Goal: Task Accomplishment & Management: Manage account settings

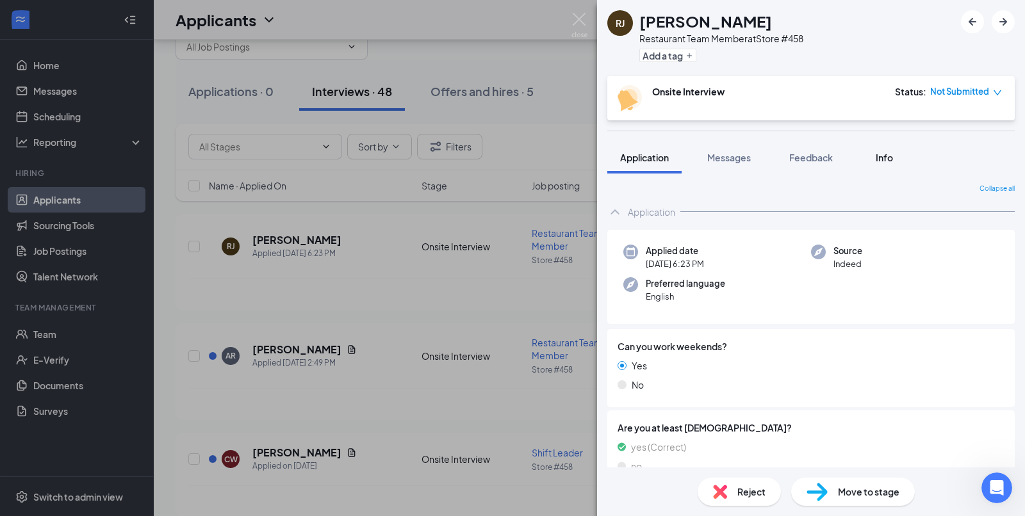
click at [889, 157] on span "Info" at bounding box center [883, 158] width 17 height 12
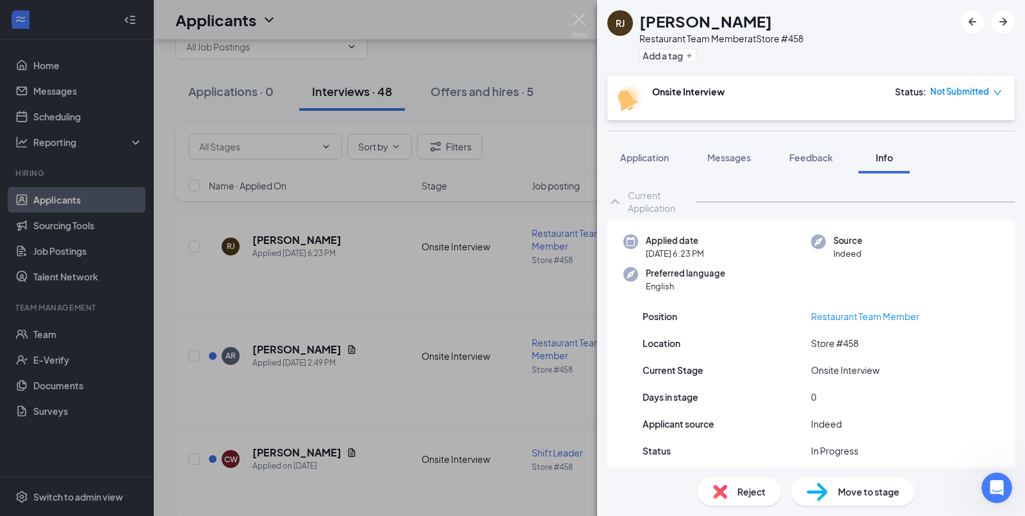
click at [611, 204] on icon "ChevronUp" at bounding box center [614, 201] width 8 height 5
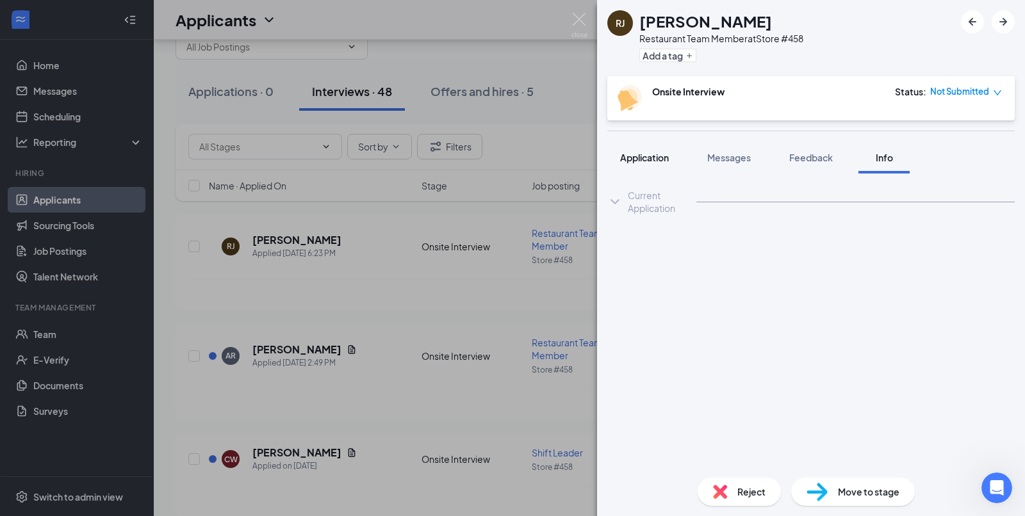
click at [649, 165] on button "Application" at bounding box center [644, 158] width 74 height 32
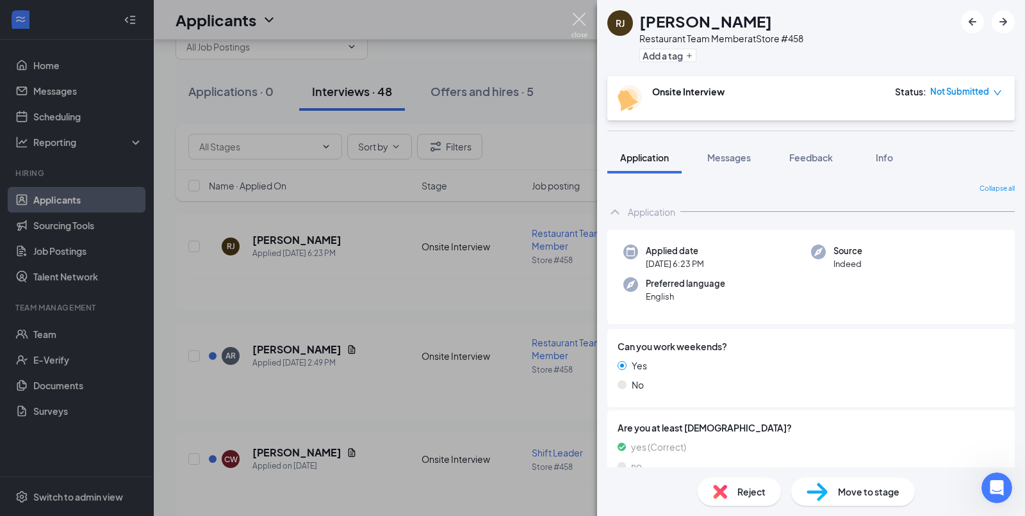
click at [581, 20] on img at bounding box center [579, 25] width 16 height 25
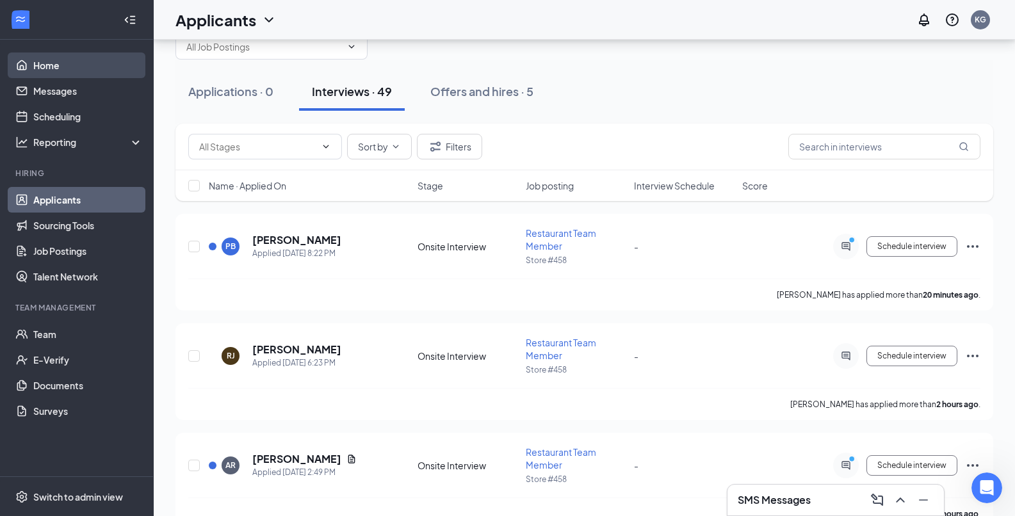
click at [69, 69] on link "Home" at bounding box center [87, 66] width 109 height 26
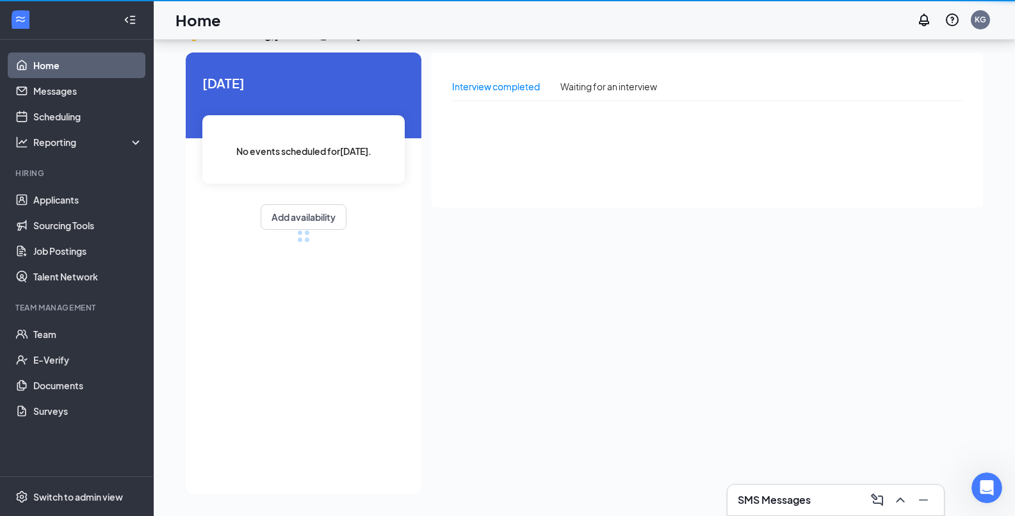
scroll to position [27, 0]
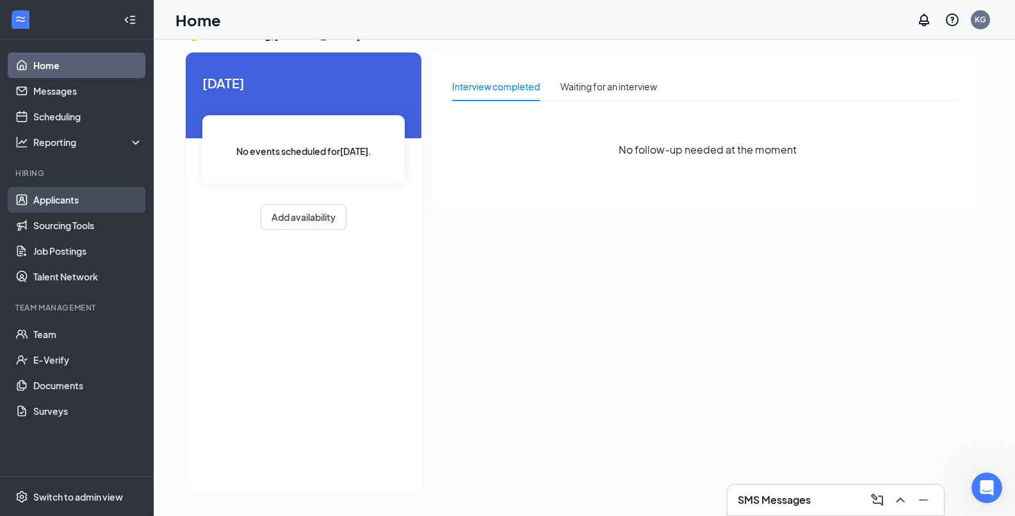
click at [93, 198] on link "Applicants" at bounding box center [87, 200] width 109 height 26
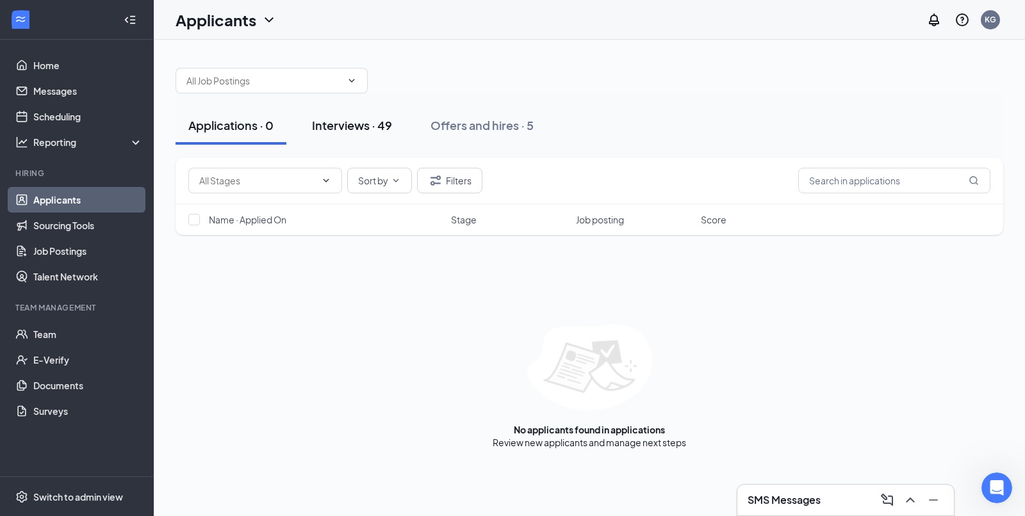
click at [361, 124] on div "Interviews · 49" at bounding box center [352, 125] width 80 height 16
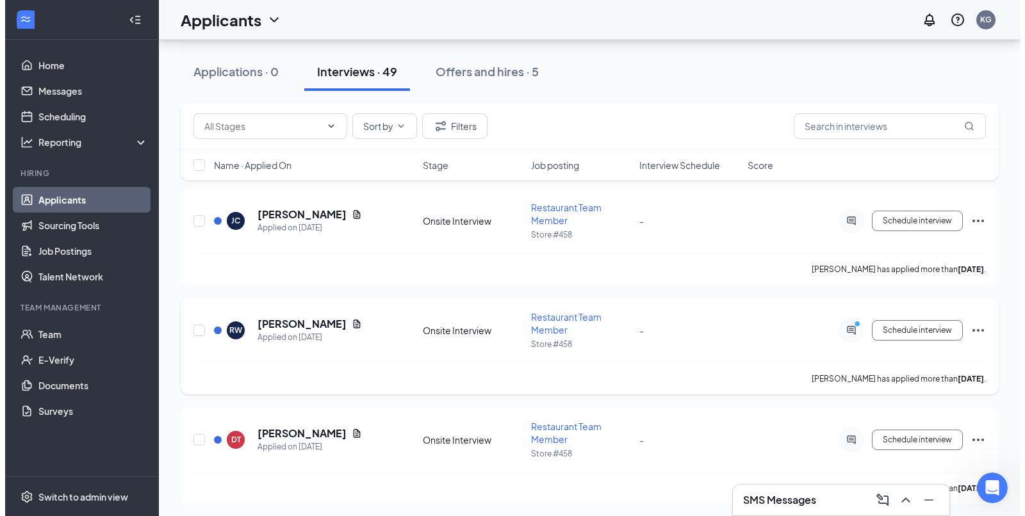
scroll to position [509, 0]
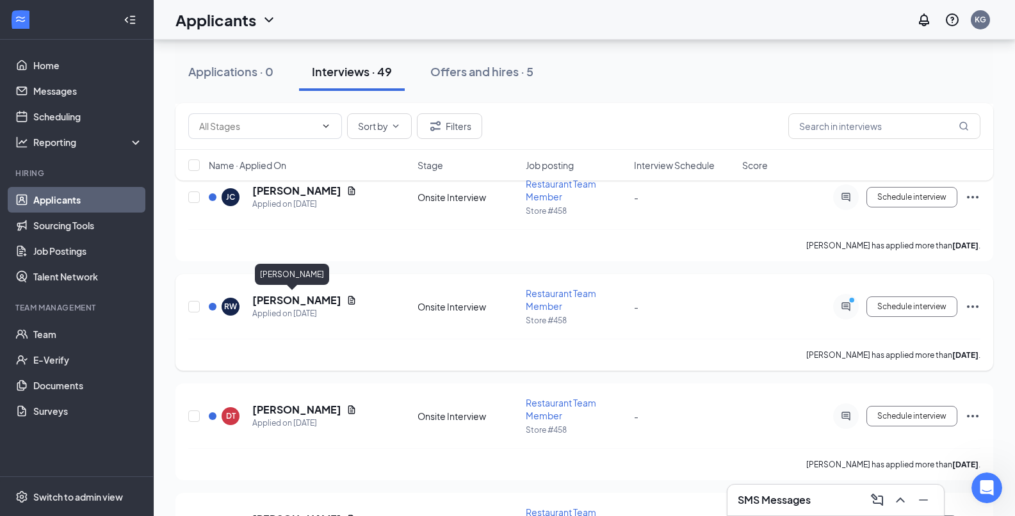
click at [309, 300] on h5 "[PERSON_NAME]" at bounding box center [296, 300] width 89 height 14
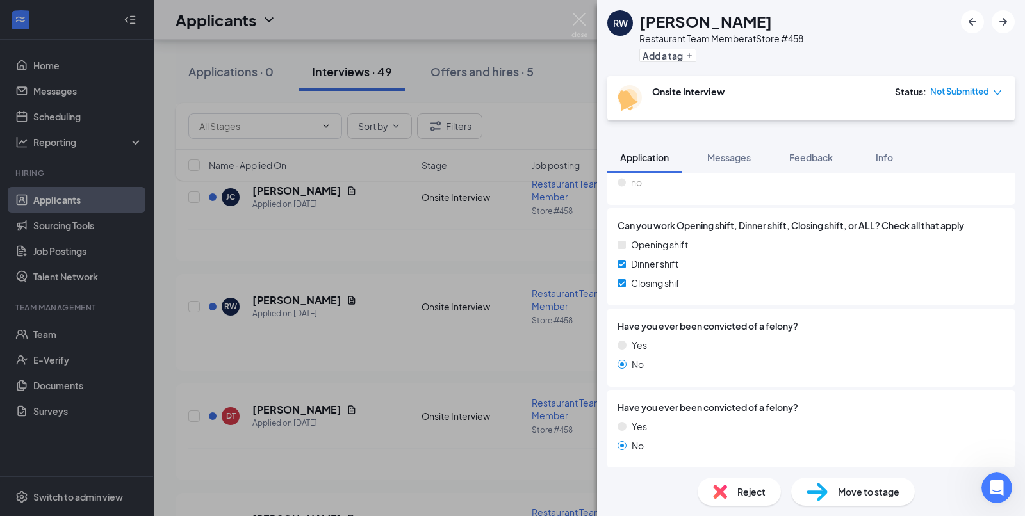
scroll to position [284, 0]
click at [721, 158] on span "Messages" at bounding box center [729, 158] width 44 height 12
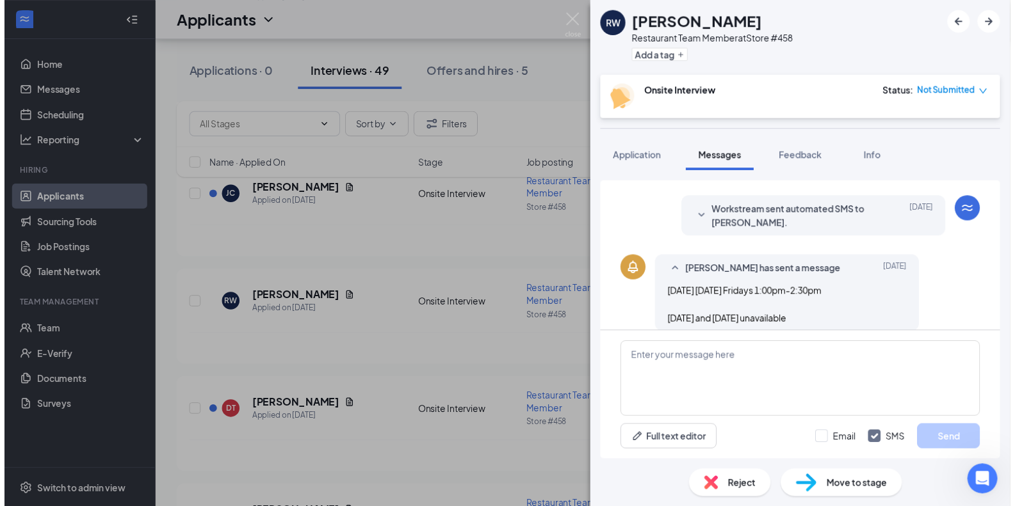
scroll to position [200, 0]
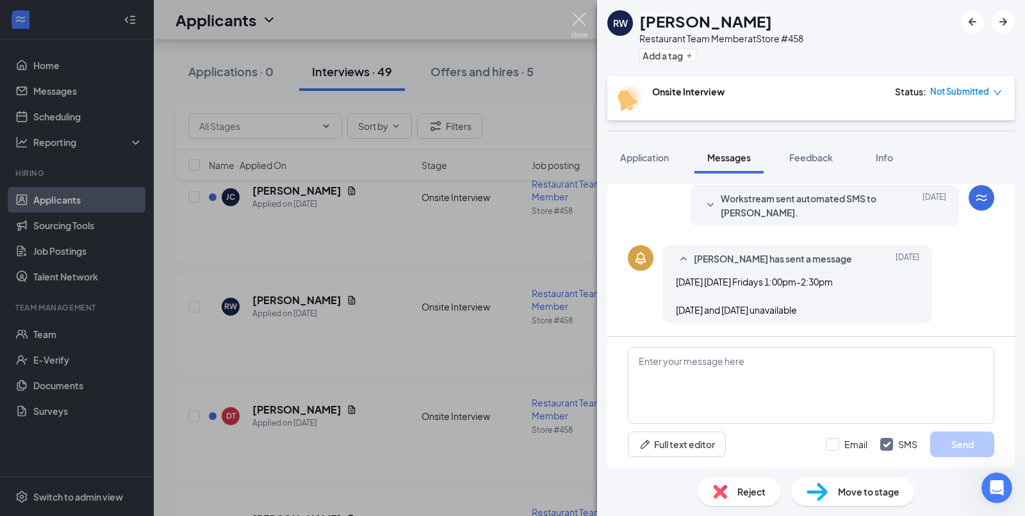
click at [579, 26] on img at bounding box center [579, 25] width 16 height 25
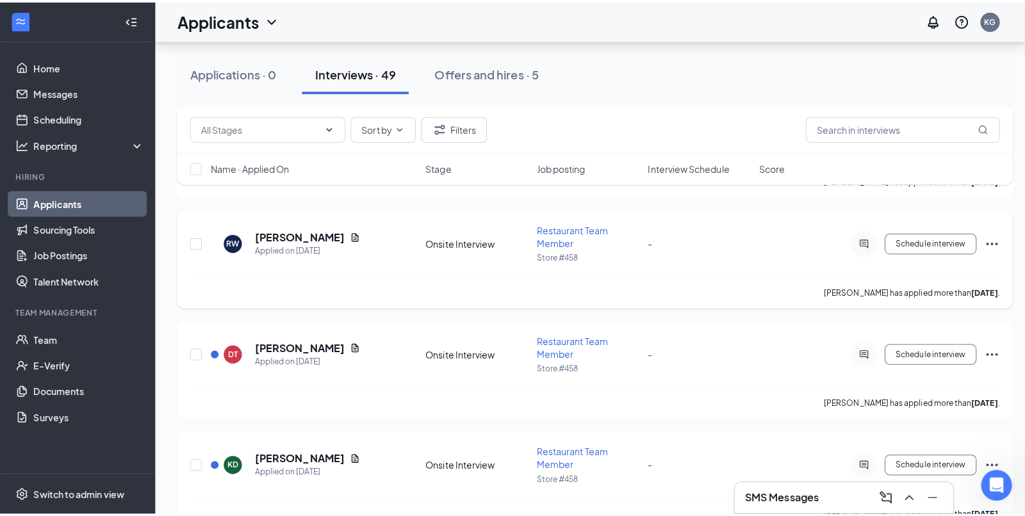
scroll to position [577, 0]
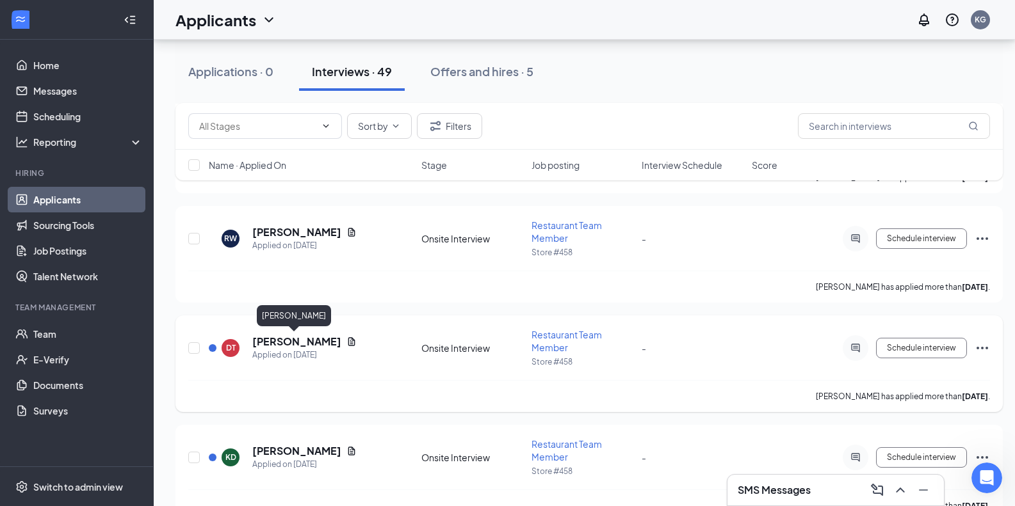
click at [309, 339] on h5 "[PERSON_NAME]" at bounding box center [296, 342] width 89 height 14
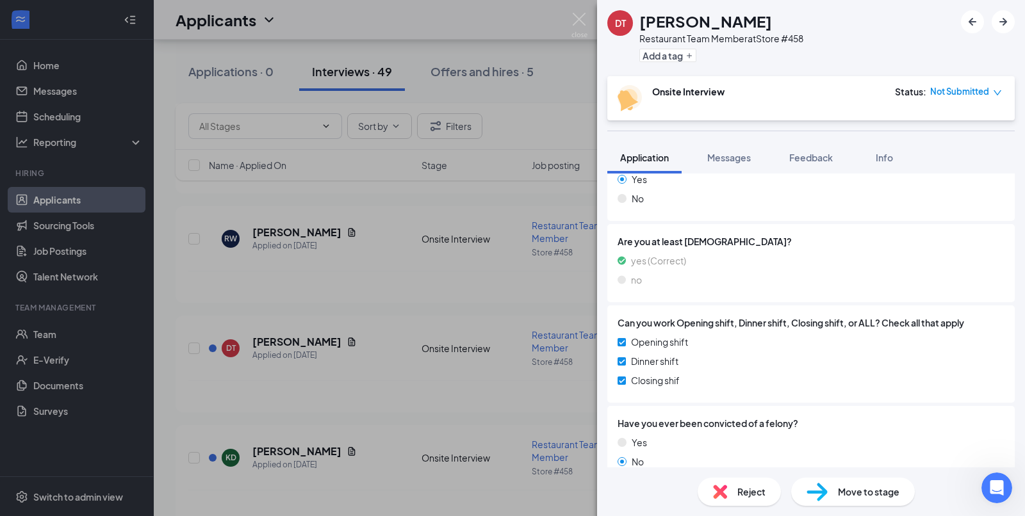
scroll to position [182, 0]
